Goal: Find specific fact: Find specific fact

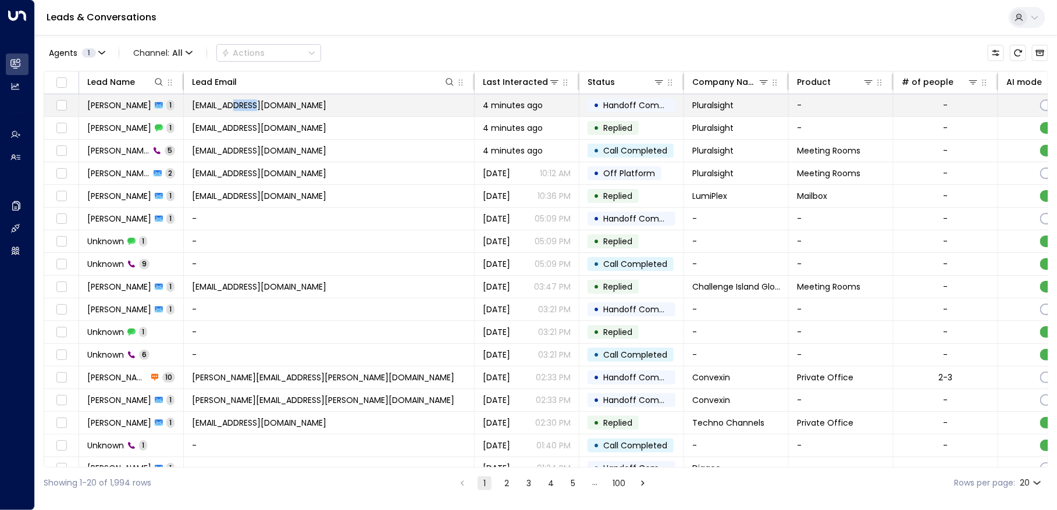
click at [244, 104] on span "[EMAIL_ADDRESS][DOMAIN_NAME]" at bounding box center [259, 105] width 134 height 12
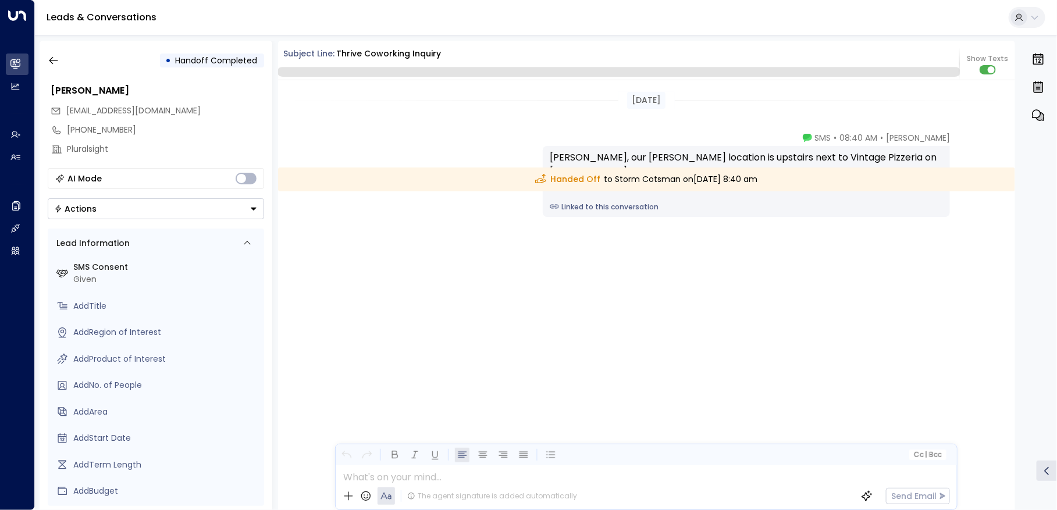
scroll to position [172, 0]
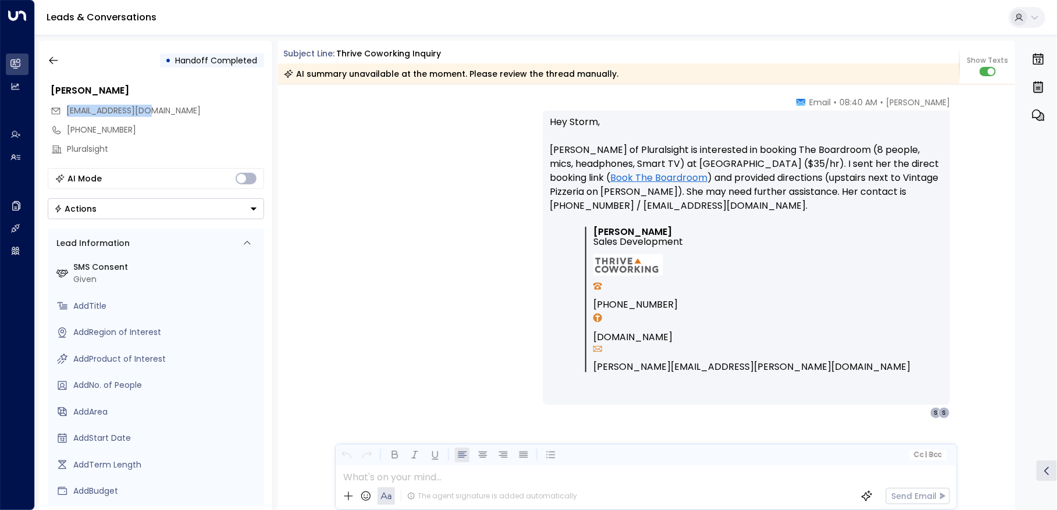
drag, startPoint x: 69, startPoint y: 113, endPoint x: 156, endPoint y: 110, distance: 87.8
click at [156, 110] on span "[EMAIL_ADDRESS][DOMAIN_NAME]" at bounding box center [134, 111] width 134 height 12
copy span "[EMAIL_ADDRESS][DOMAIN_NAME]"
click at [119, 115] on span "[EMAIL_ADDRESS][DOMAIN_NAME]" at bounding box center [134, 111] width 134 height 12
drag, startPoint x: 67, startPoint y: 110, endPoint x: 158, endPoint y: 111, distance: 90.7
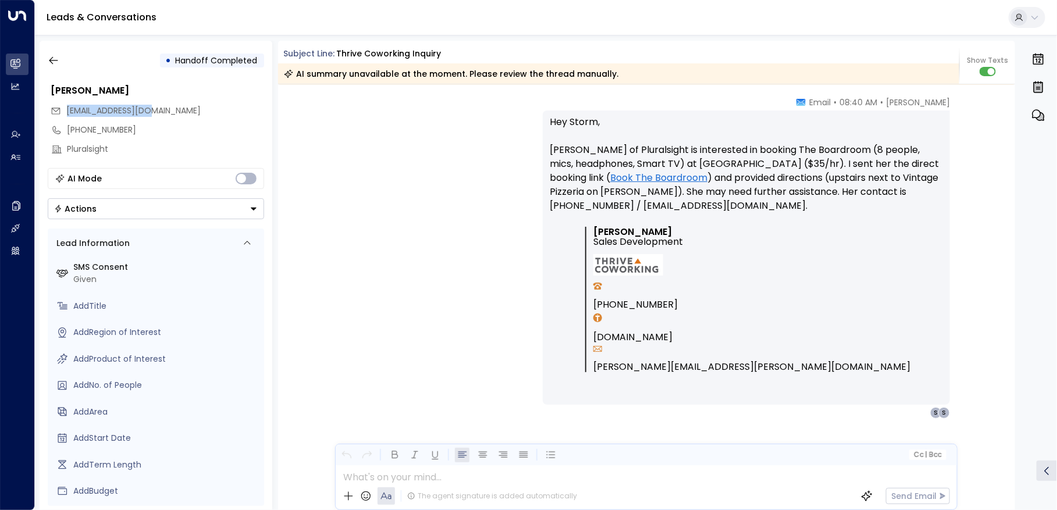
click at [158, 111] on span "[EMAIL_ADDRESS][DOMAIN_NAME]" at bounding box center [134, 111] width 134 height 12
copy span "[EMAIL_ADDRESS][DOMAIN_NAME]"
